Goal: Information Seeking & Learning: Learn about a topic

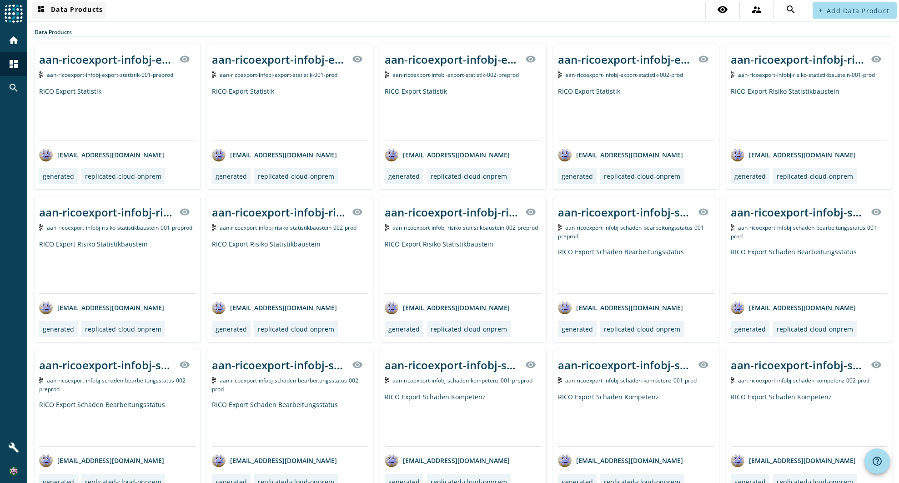
click at [81, 8] on span "dashboard Data Products" at bounding box center [68, 10] width 67 height 11
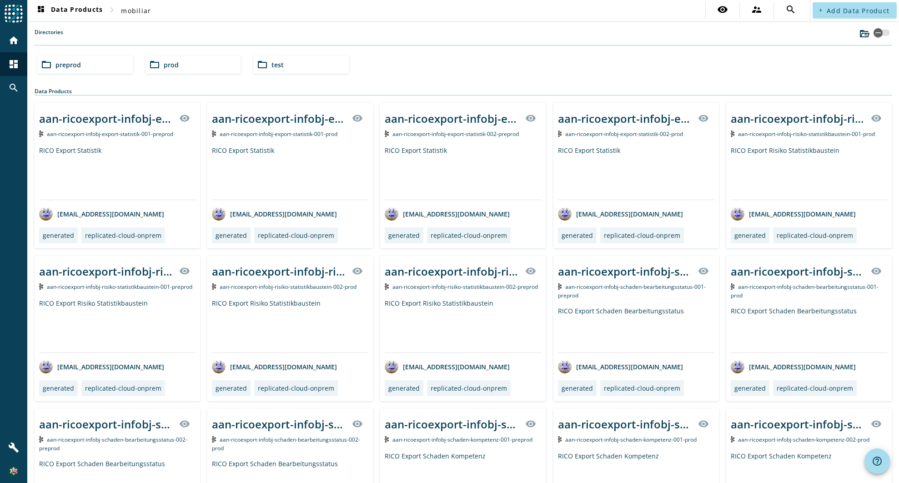
click at [79, 67] on span "preprod" at bounding box center [67, 64] width 25 height 9
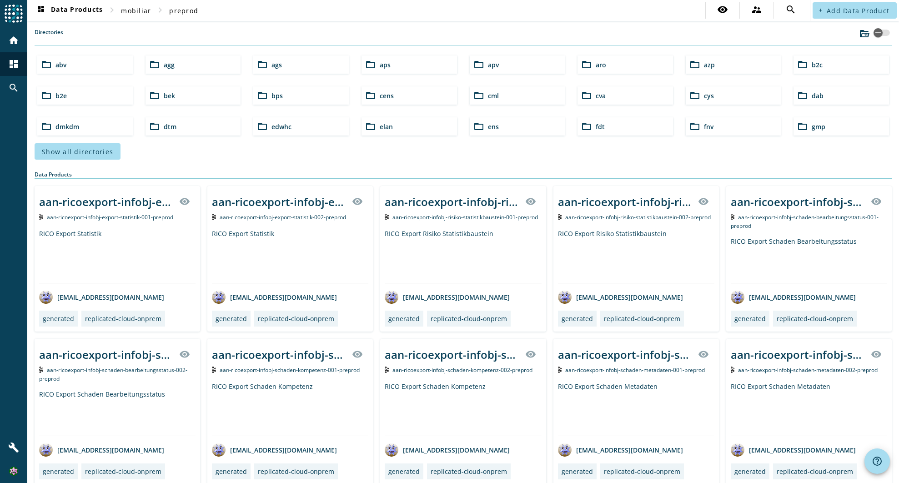
click at [813, 60] on span "b2c" at bounding box center [817, 64] width 11 height 9
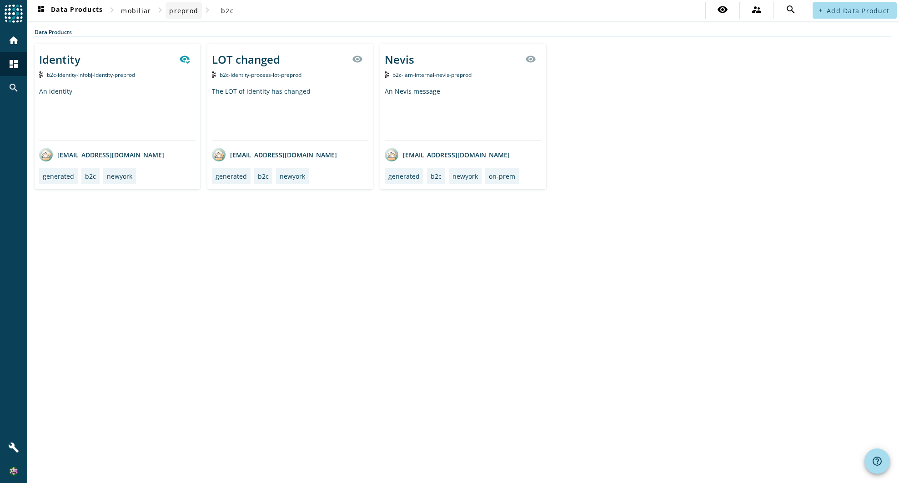
click at [191, 9] on span "preprod" at bounding box center [183, 10] width 29 height 9
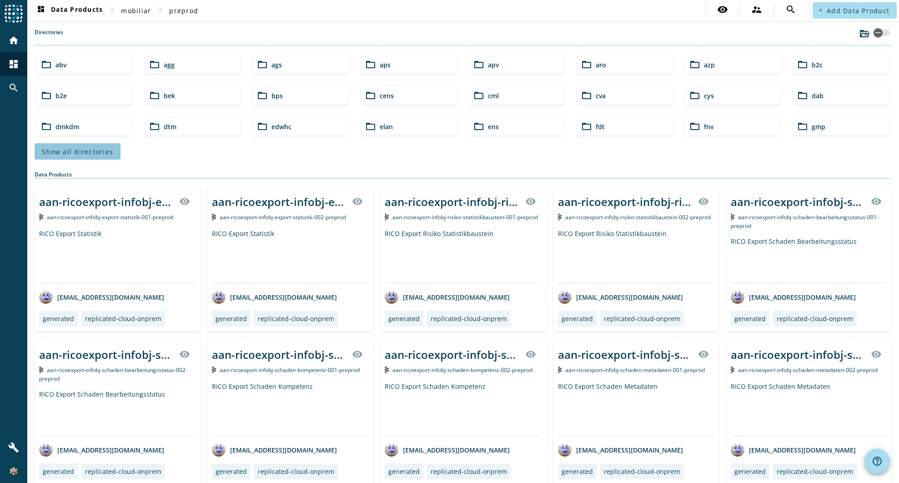
click at [88, 152] on span "Show all directories" at bounding box center [77, 151] width 71 height 9
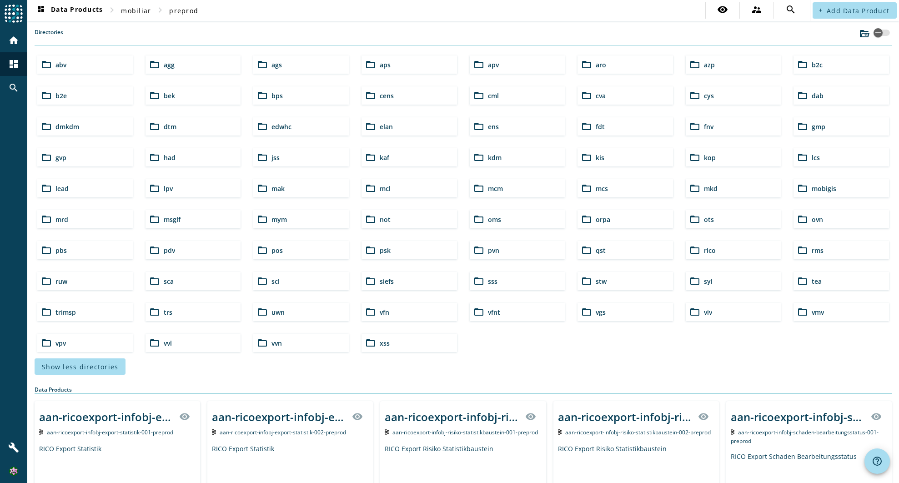
click at [178, 245] on div "folder_open pdv" at bounding box center [192, 250] width 95 height 18
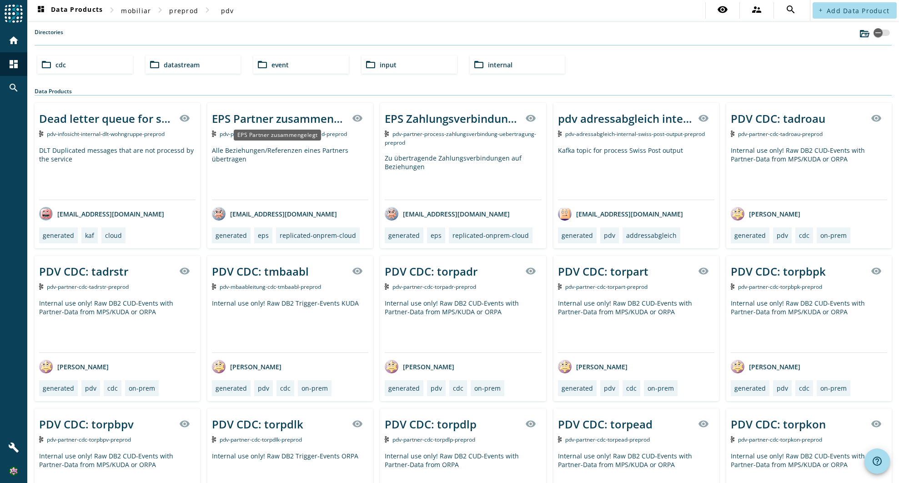
click at [326, 117] on div "EPS Partner zusammengelegt" at bounding box center [279, 118] width 135 height 15
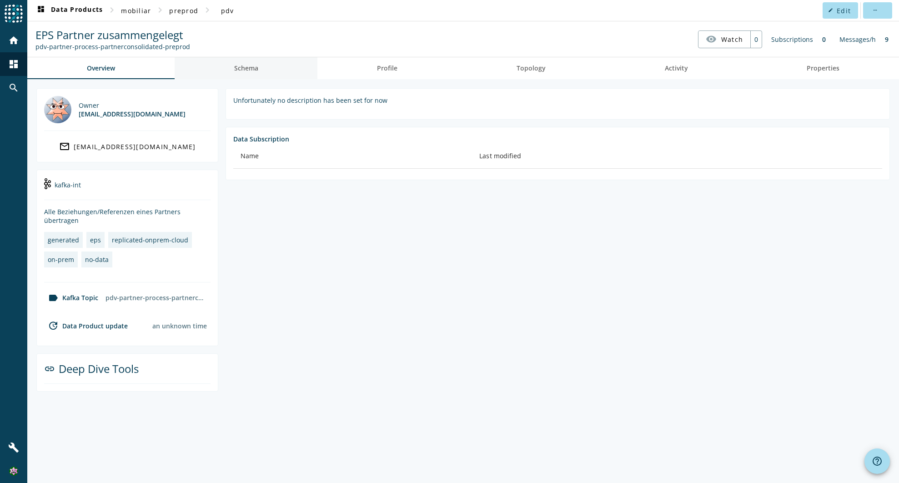
click at [257, 69] on span "Schema" at bounding box center [246, 68] width 24 height 6
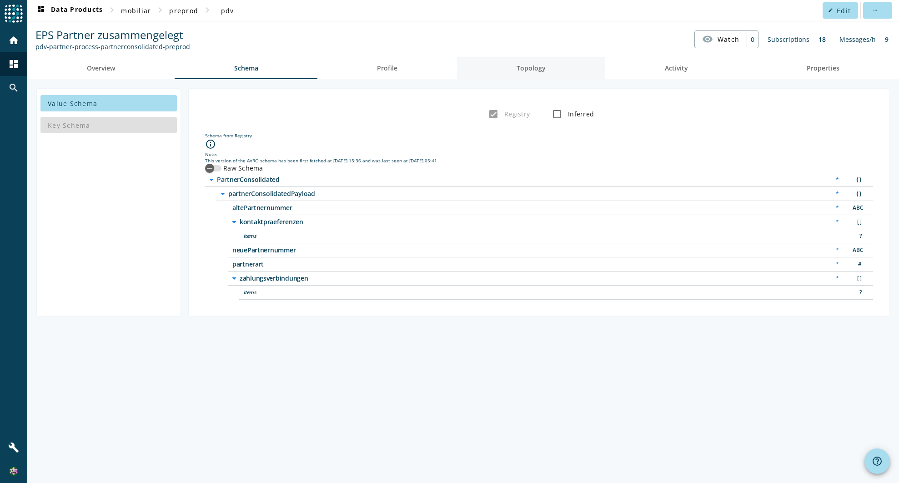
click at [547, 70] on link "Topology" at bounding box center [531, 68] width 148 height 22
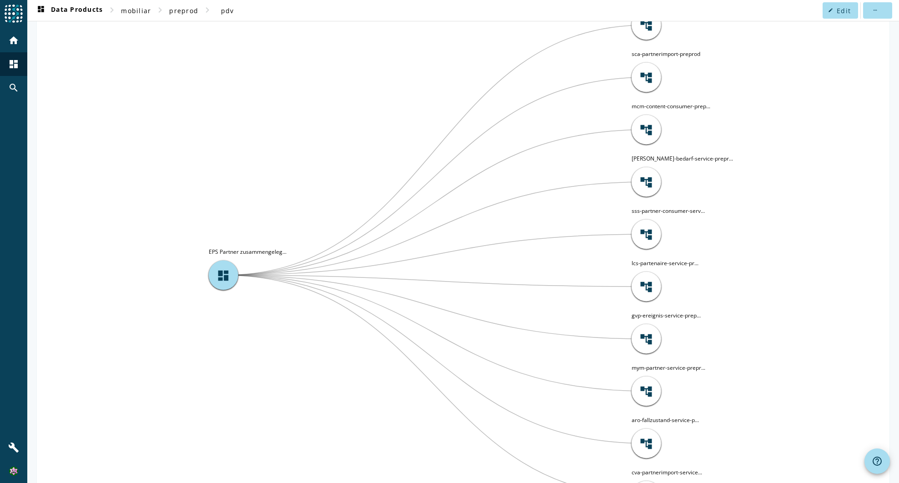
scroll to position [40, 0]
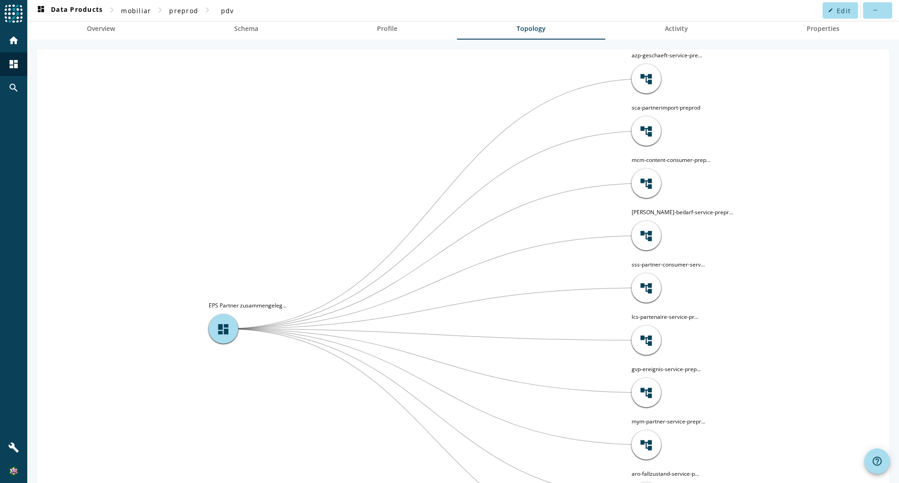
click at [188, 126] on icon "account_tree azp-geschaeft-service-pre... account_tree sca-partnerimport-prepro…" at bounding box center [463, 328] width 853 height 559
click at [487, 6] on nav "dashboard Data Products chevron_right mobiliar chevron_right preprod chevron_ri…" at bounding box center [463, 10] width 872 height 21
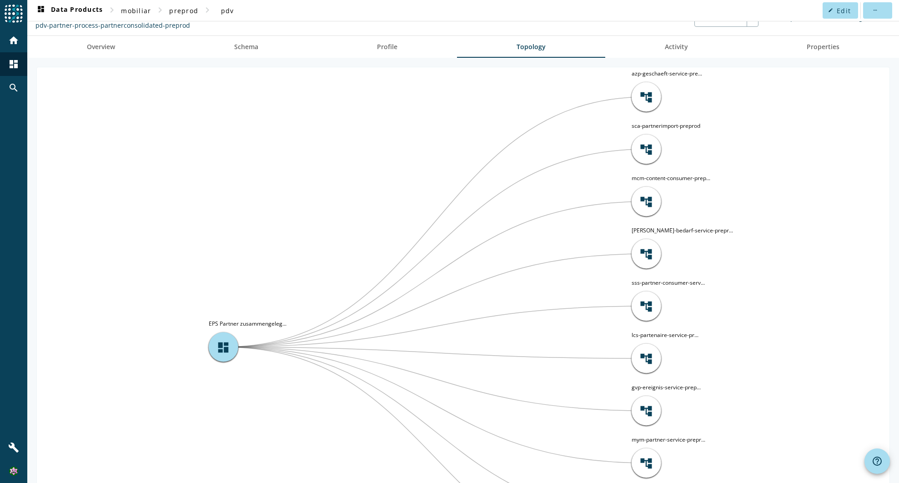
scroll to position [0, 0]
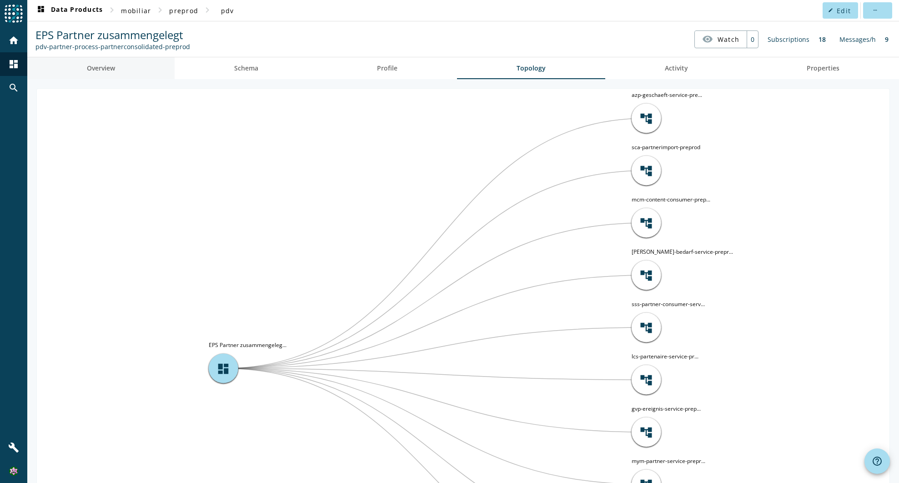
click at [93, 70] on span "Overview" at bounding box center [101, 68] width 28 height 6
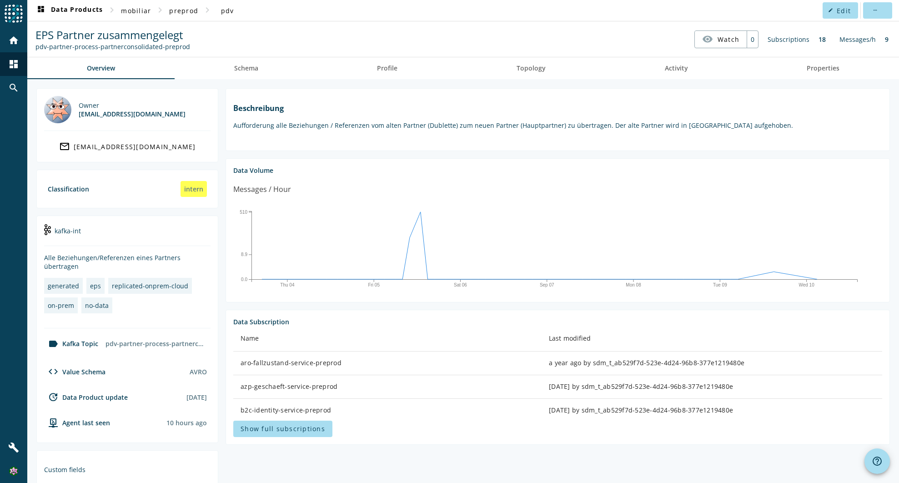
click at [307, 24] on spd-actions-toolbar "EPS Partner zusammengelegt pdv-partner-process-partnerconsolidated-preprod visi…" at bounding box center [463, 38] width 872 height 35
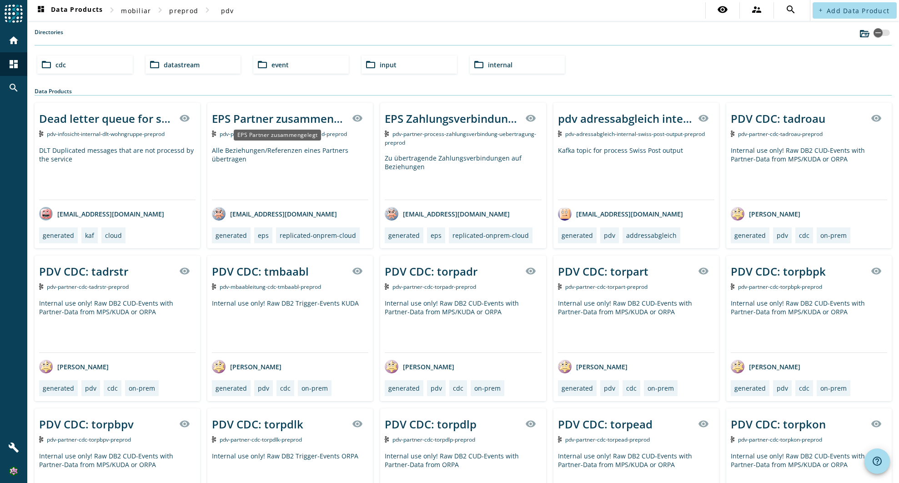
click at [292, 115] on div "EPS Partner zusammengelegt" at bounding box center [279, 118] width 135 height 15
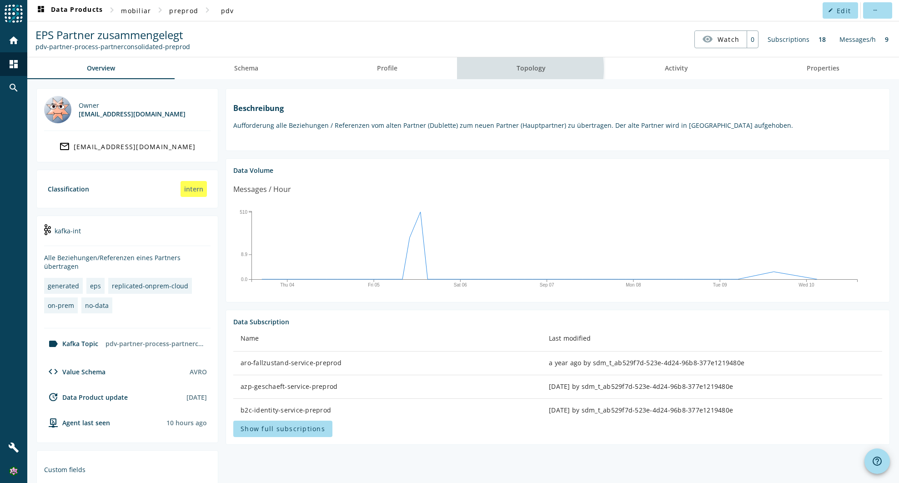
click at [511, 69] on link "Topology" at bounding box center [531, 68] width 148 height 22
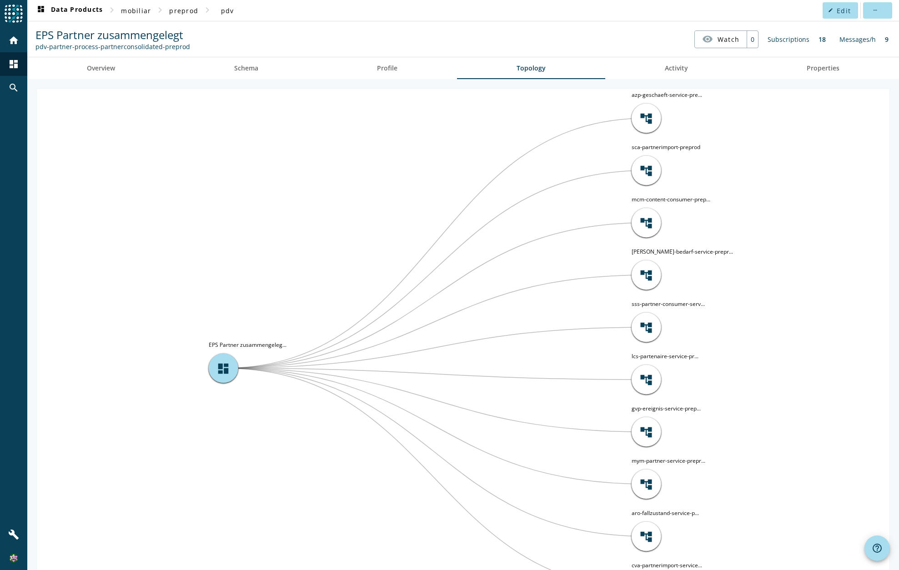
click at [519, 34] on nav "EPS Partner zusammengelegt pdv-partner-process-partnerconsolidated-preprod visi…" at bounding box center [463, 39] width 864 height 28
drag, startPoint x: 191, startPoint y: 35, endPoint x: 37, endPoint y: 35, distance: 154.1
click at [37, 35] on nav "EPS Partner zusammengelegt pdv-partner-process-partnerconsolidated-preprod visi…" at bounding box center [463, 39] width 864 height 28
copy span "EPS Partner zusammengelegt"
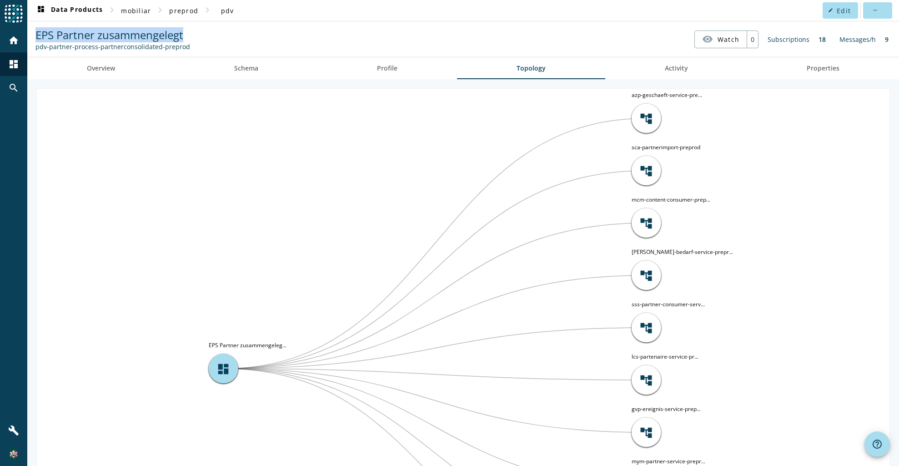
drag, startPoint x: 184, startPoint y: 45, endPoint x: 37, endPoint y: 44, distance: 147.3
click at [37, 44] on div "pdv-partner-process-partnerconsolidated-preprod" at bounding box center [112, 46] width 155 height 9
copy div "pdv-partner-process-partnerconsolidated-preprod"
